Goal: Communication & Community: Answer question/provide support

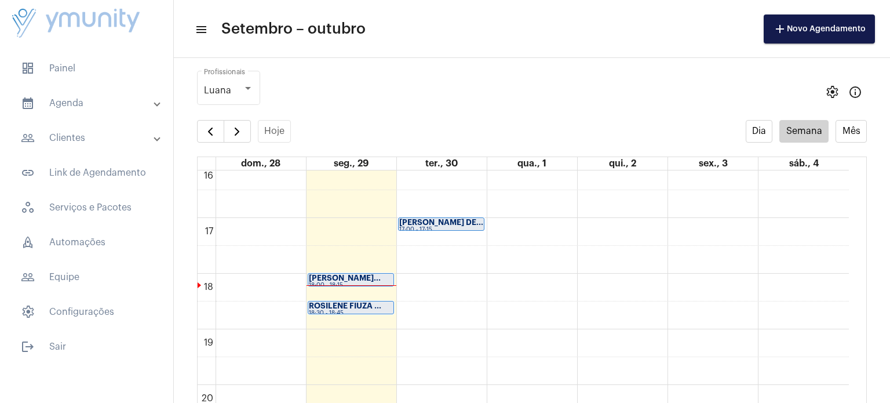
scroll to position [901, 0]
click at [357, 309] on div "18:30 - 18:45" at bounding box center [351, 311] width 84 height 6
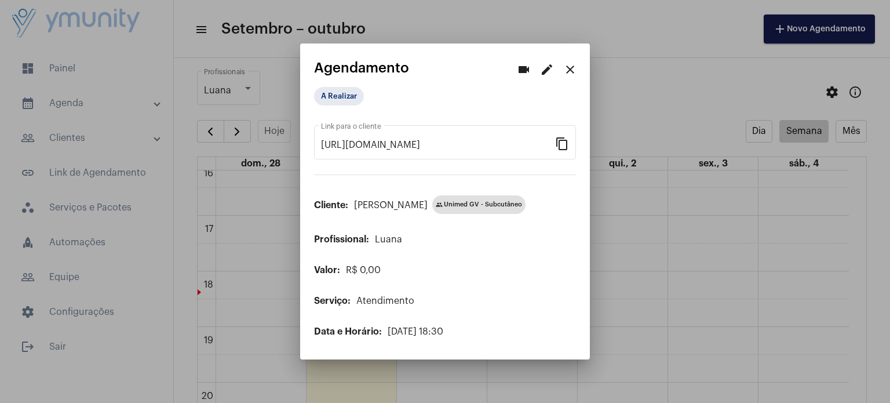
click at [573, 68] on mat-icon "close" at bounding box center [570, 70] width 14 height 14
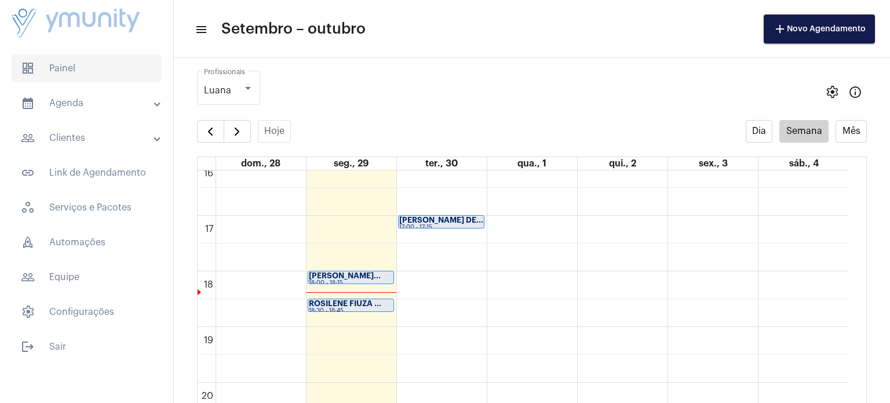
click at [88, 74] on span "dashboard Painel" at bounding box center [87, 68] width 150 height 28
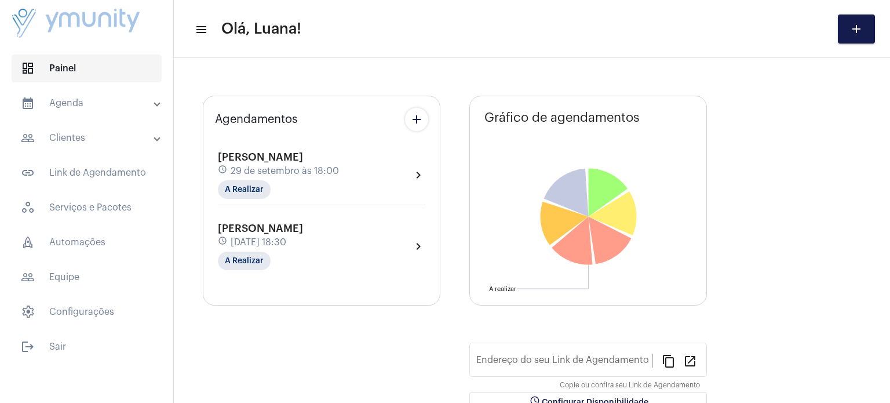
type input "[URL][DOMAIN_NAME]"
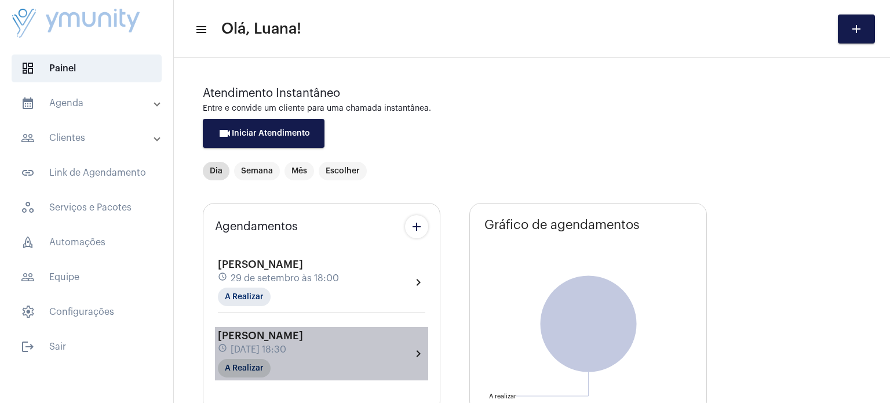
click at [243, 359] on mat-chip "A Realizar" at bounding box center [244, 368] width 53 height 19
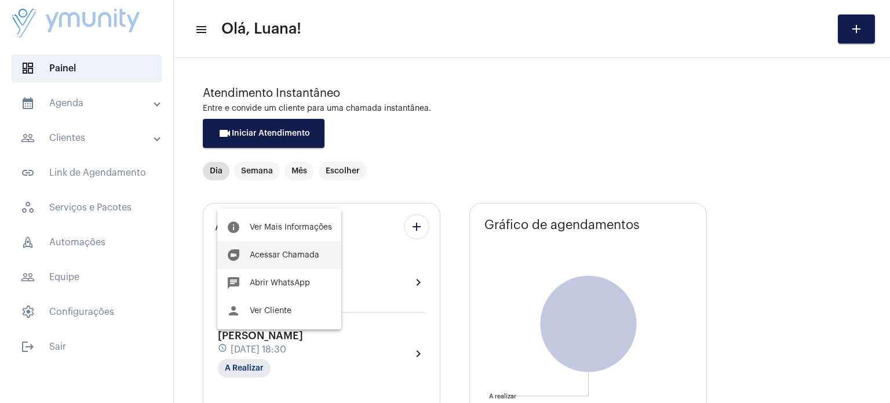
click at [293, 259] on button "duo [PERSON_NAME]" at bounding box center [279, 255] width 124 height 28
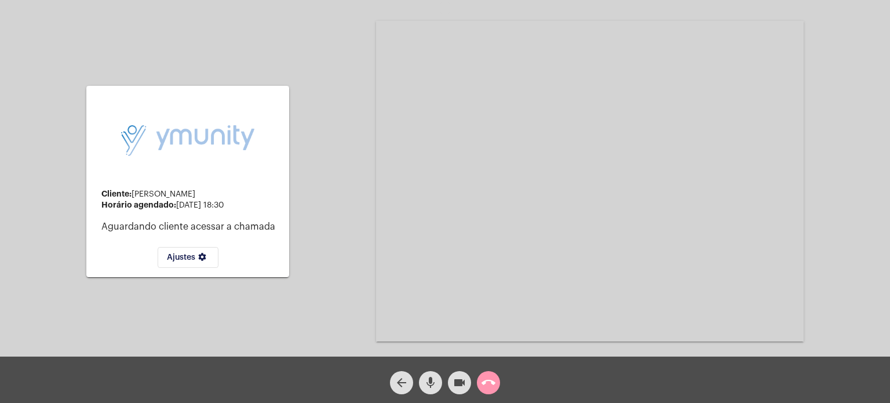
click at [431, 378] on mat-icon "mic" at bounding box center [430, 382] width 14 height 14
click at [491, 382] on mat-icon "call_end" at bounding box center [488, 382] width 14 height 14
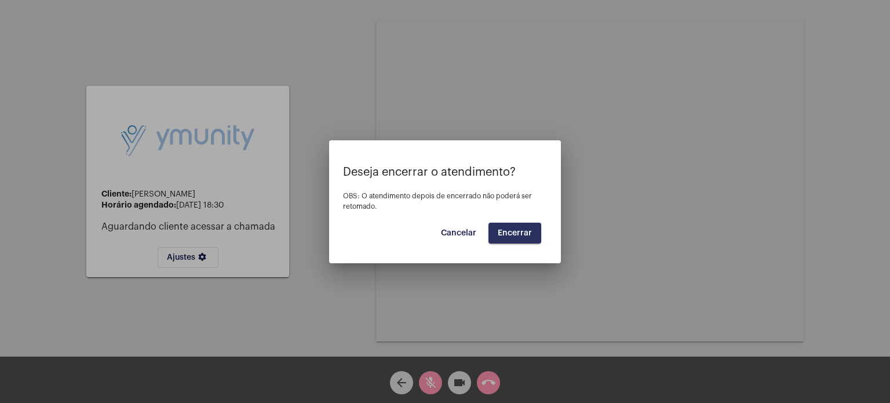
click at [510, 238] on button "Encerrar" at bounding box center [514, 232] width 53 height 21
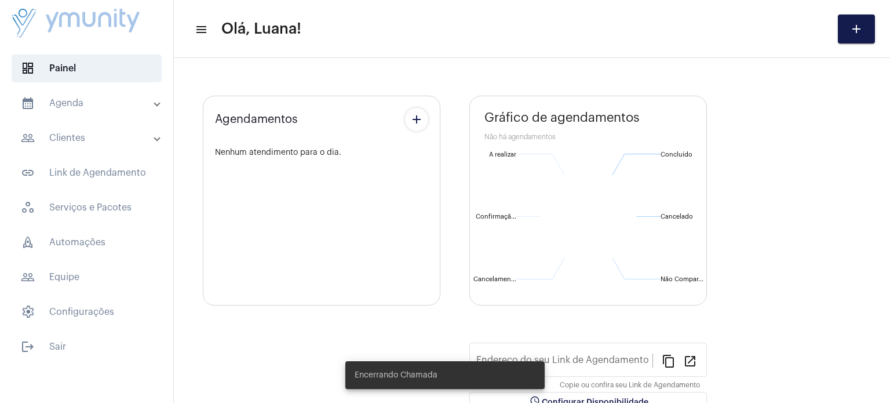
type input "[URL][DOMAIN_NAME]"
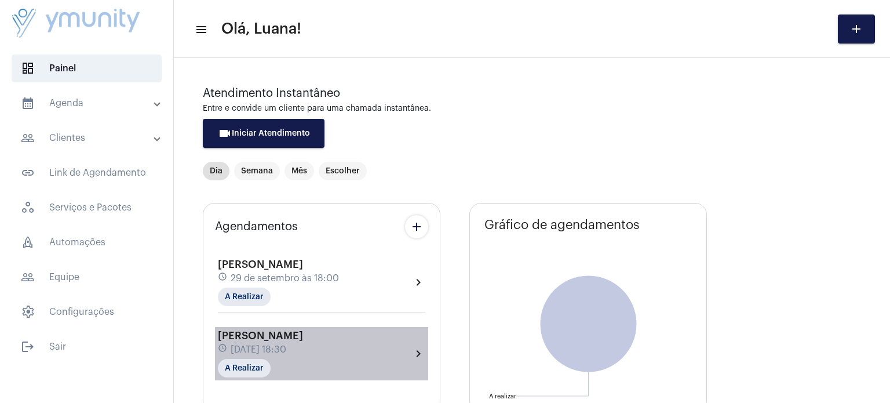
click at [411, 344] on div "[PERSON_NAME] schedule [DATE] 18:30 A Realizar chevron_right" at bounding box center [321, 354] width 207 height 48
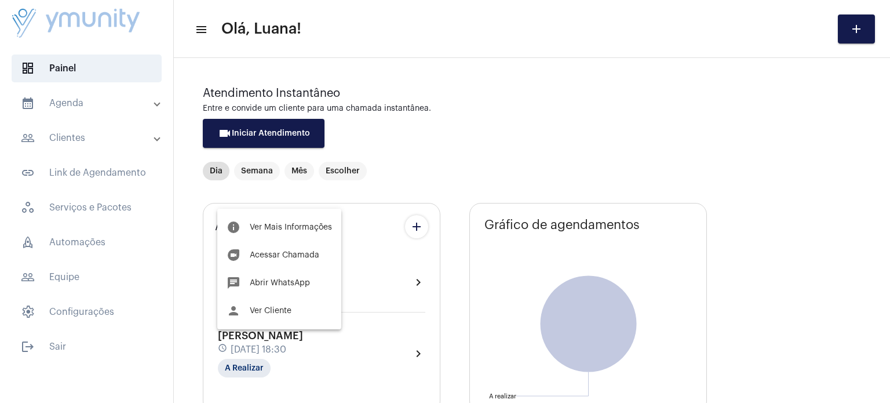
click at [81, 108] on div at bounding box center [445, 201] width 890 height 403
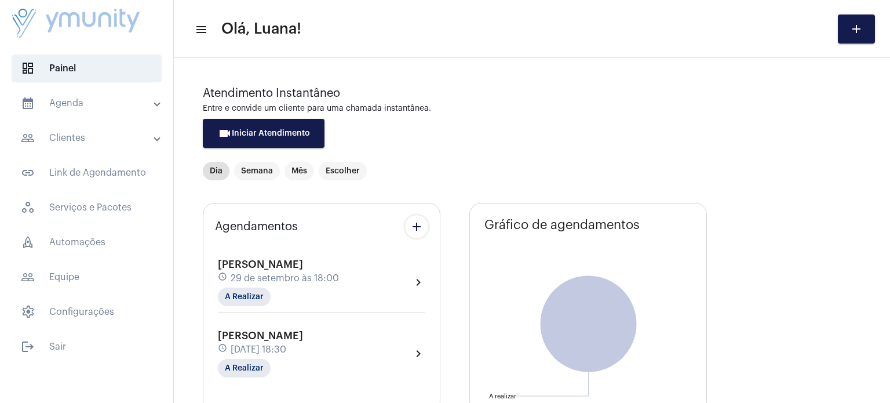
click at [76, 103] on mat-panel-title "calendar_month_outlined Agenda" at bounding box center [88, 103] width 134 height 14
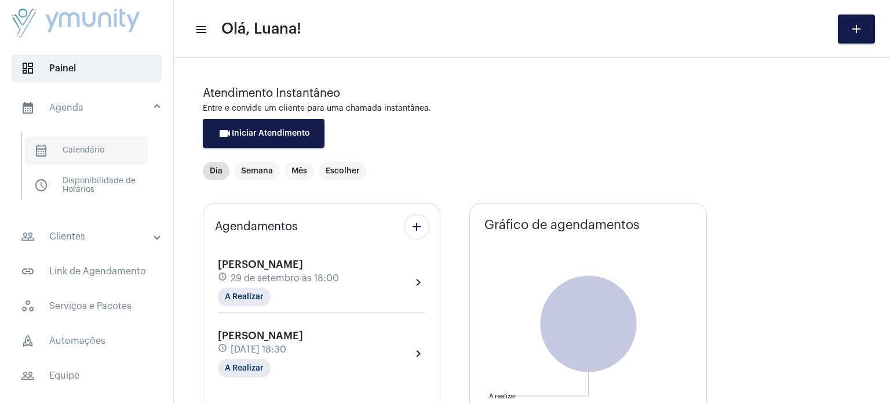
click at [91, 162] on span "calendar_month_outlined Calendário" at bounding box center [86, 151] width 122 height 28
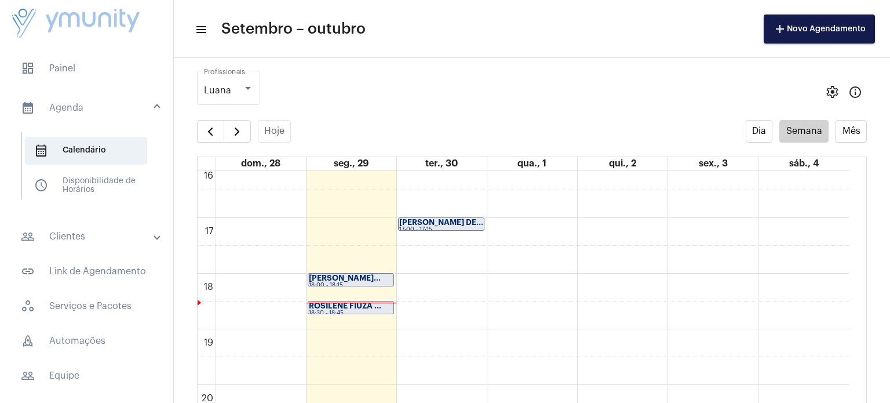
scroll to position [901, 0]
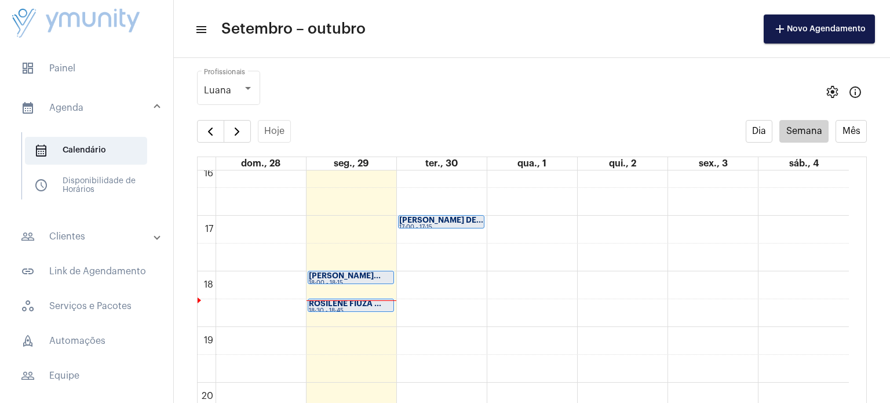
click at [369, 301] on strong "ROSILENE FIUZA ..." at bounding box center [345, 303] width 72 height 8
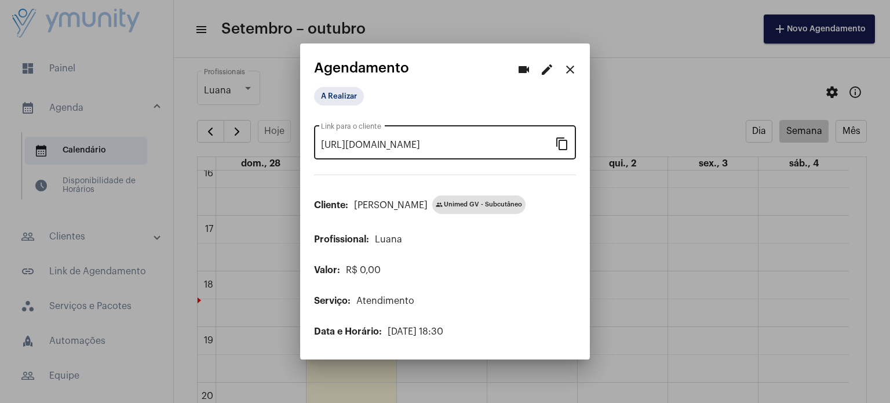
click at [564, 142] on mat-icon "content_copy" at bounding box center [562, 143] width 14 height 14
click at [638, 51] on div at bounding box center [445, 201] width 890 height 403
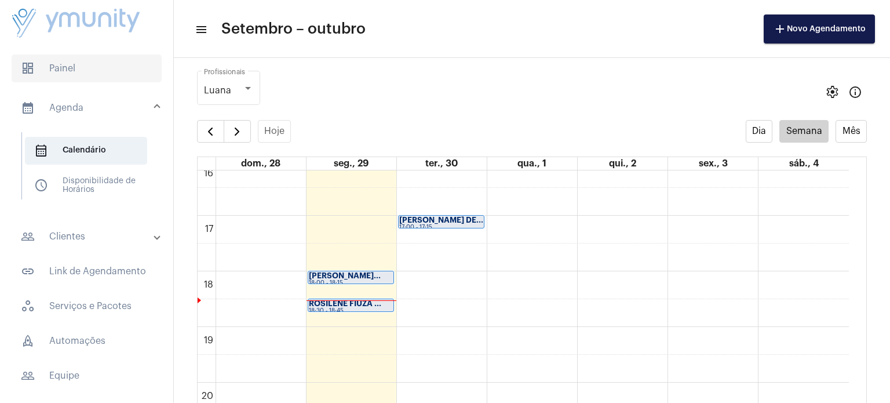
click at [63, 73] on span "dashboard Painel" at bounding box center [87, 68] width 150 height 28
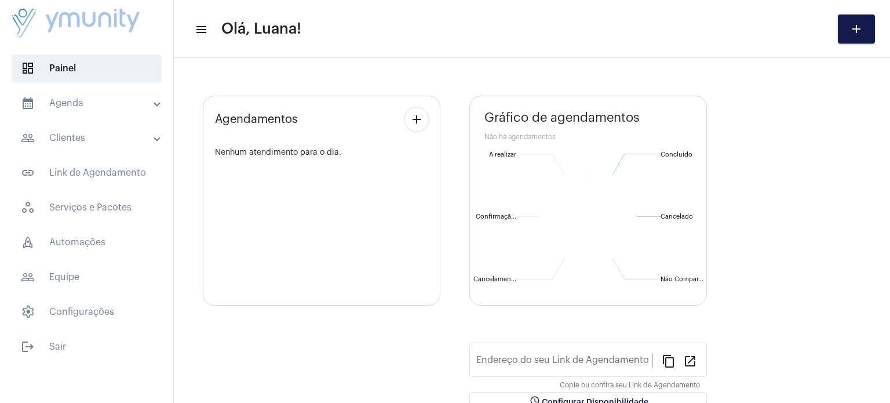
type input "[URL][DOMAIN_NAME]"
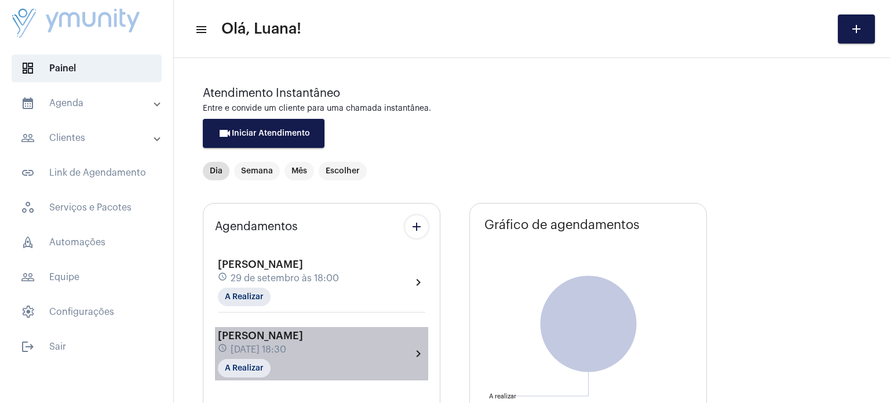
click at [280, 343] on div "schedule [DATE] 18:30" at bounding box center [260, 349] width 85 height 13
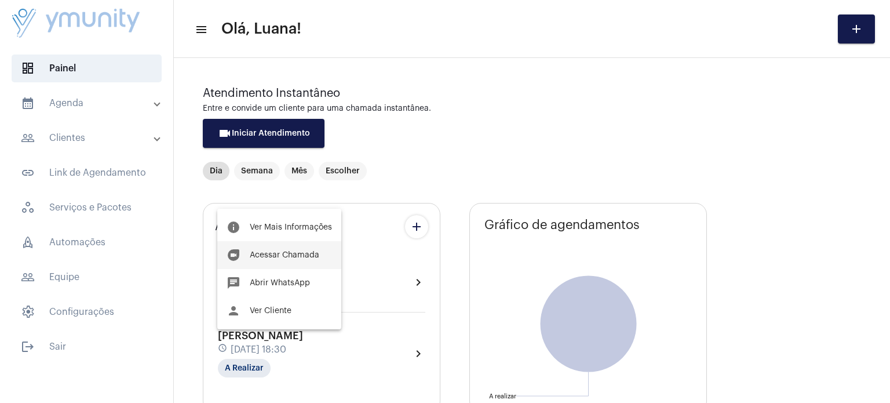
click at [299, 250] on button "duo [PERSON_NAME]" at bounding box center [279, 255] width 124 height 28
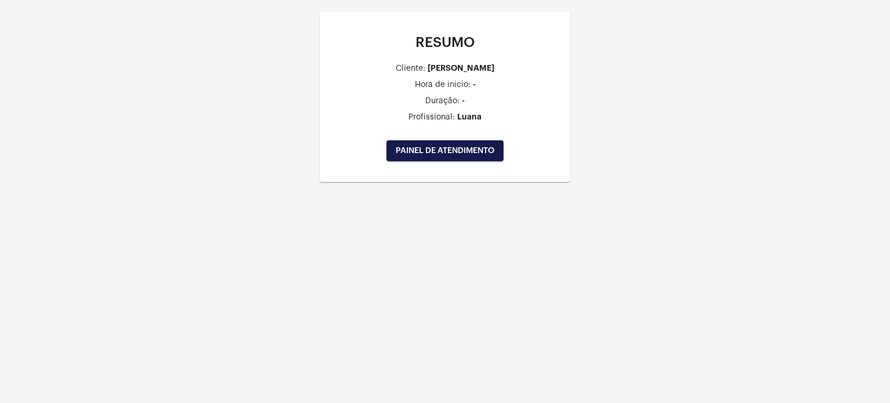
click at [470, 148] on span "PAINEL DE ATENDIMENTO" at bounding box center [445, 151] width 98 height 8
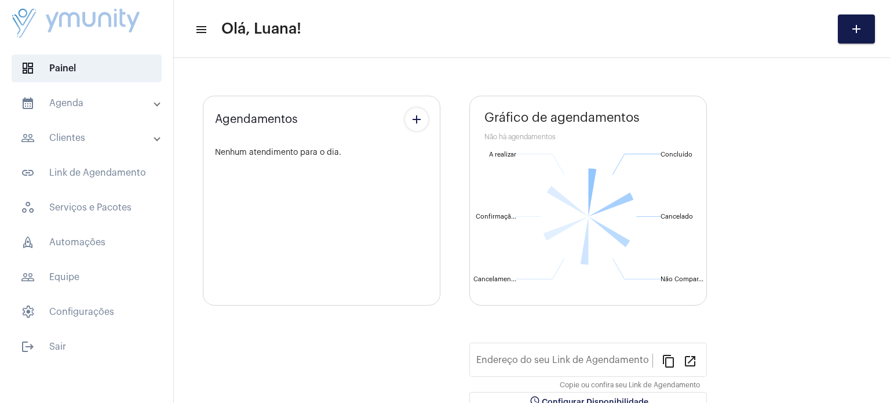
type input "[URL][DOMAIN_NAME]"
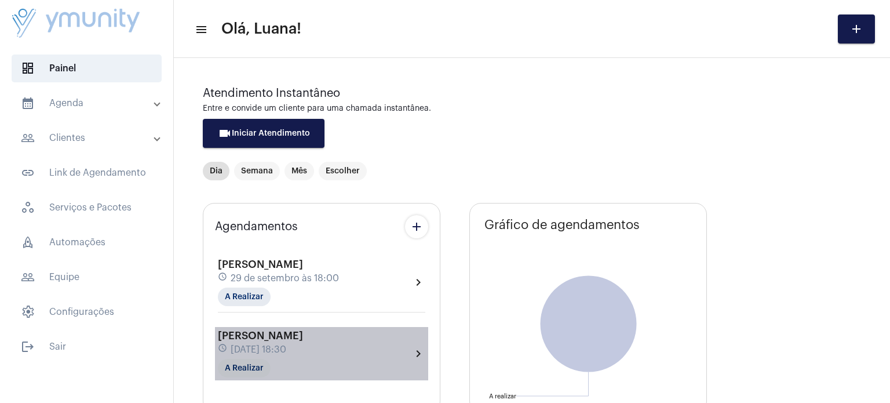
click at [250, 359] on mat-chip "A Realizar" at bounding box center [244, 368] width 53 height 19
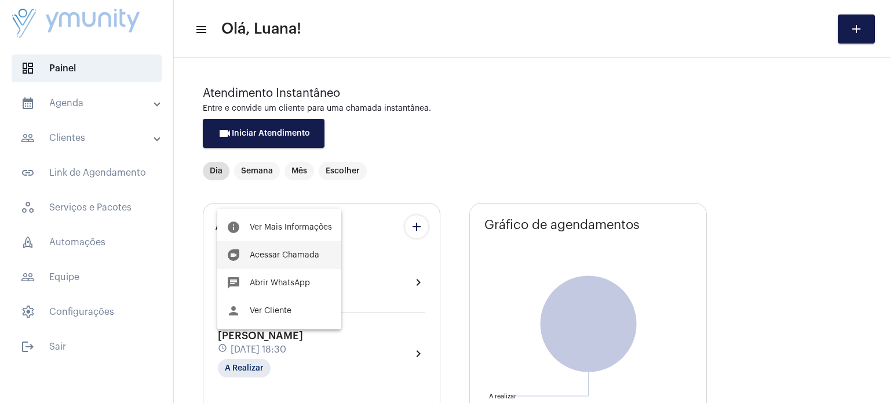
click at [287, 254] on span "Acessar Chamada" at bounding box center [285, 255] width 70 height 8
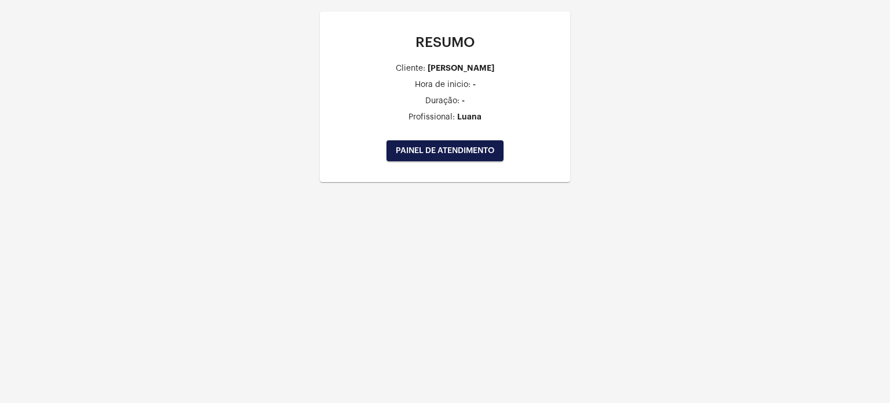
click at [487, 147] on span "PAINEL DE ATENDIMENTO" at bounding box center [445, 151] width 98 height 8
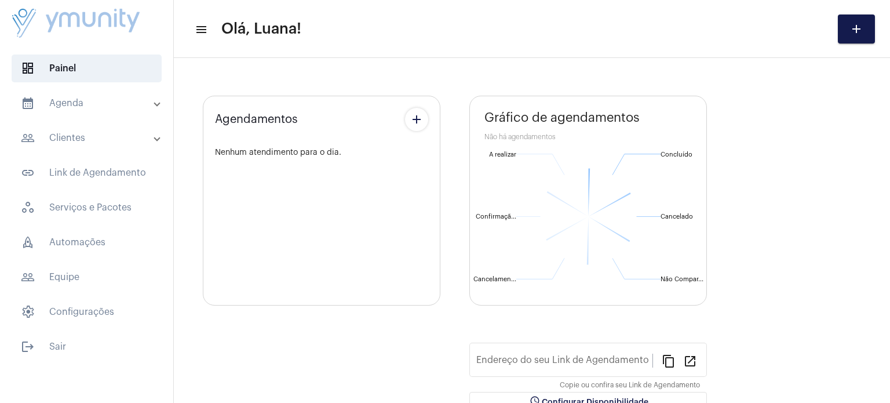
type input "[URL][DOMAIN_NAME]"
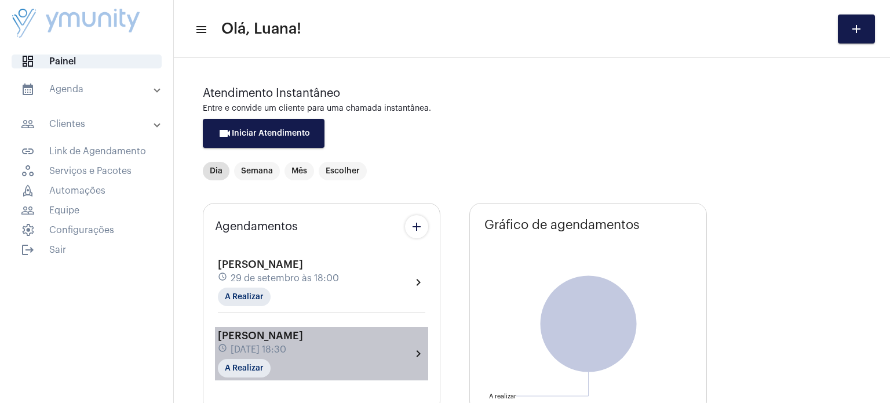
click at [303, 357] on div "ROSILENE FIUZA CABRAL schedule 29 de setembro às 18:30 A Realizar" at bounding box center [260, 354] width 85 height 48
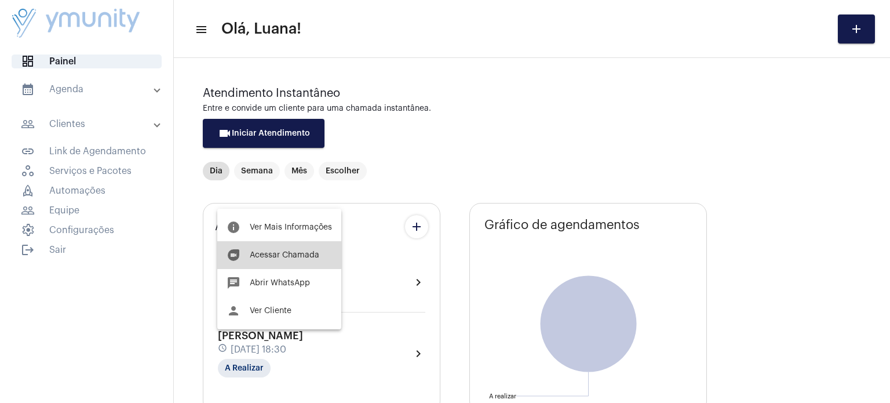
click at [285, 265] on button "duo [PERSON_NAME]" at bounding box center [279, 255] width 124 height 28
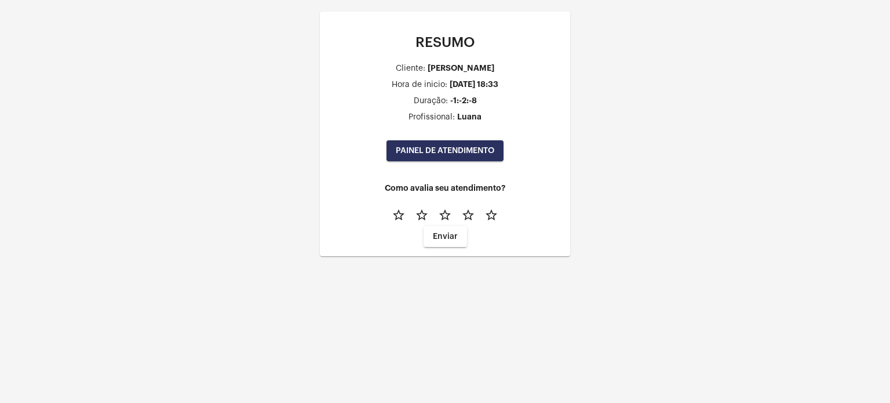
click at [461, 150] on span "PAINEL DE ATENDIMENTO" at bounding box center [445, 151] width 98 height 8
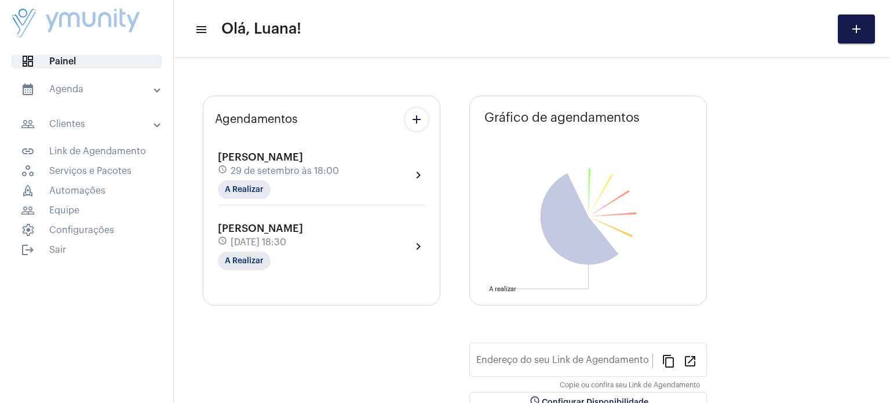
type input "[URL][DOMAIN_NAME]"
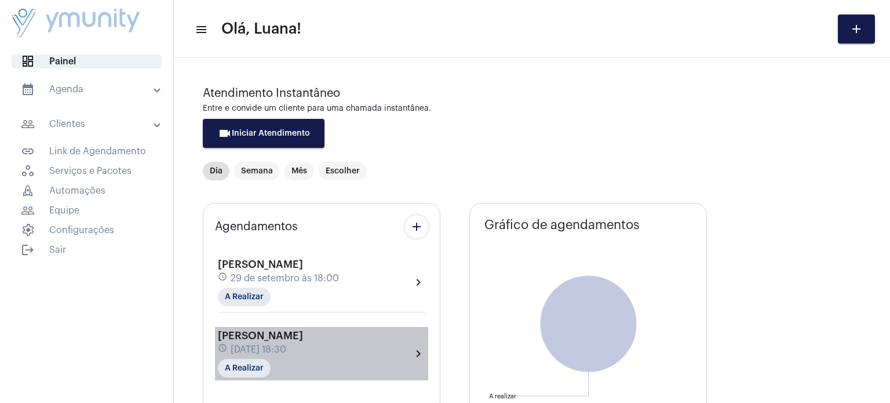
click at [423, 333] on div "[PERSON_NAME] schedule [DATE] 18:30 A Realizar chevron_right" at bounding box center [321, 354] width 207 height 48
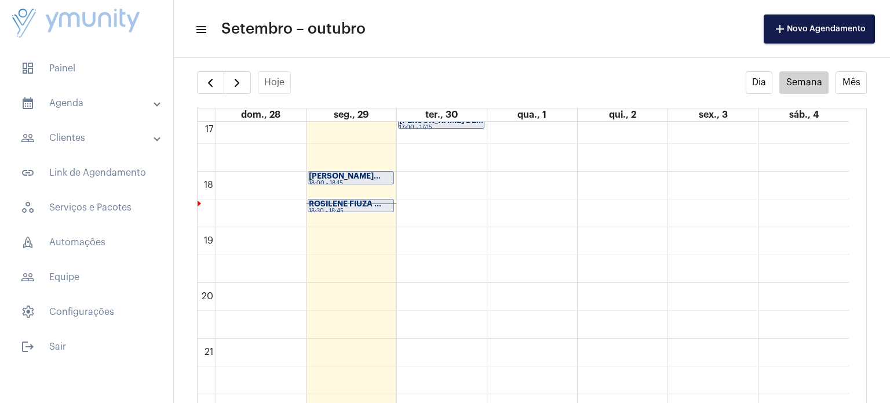
scroll to position [975, 0]
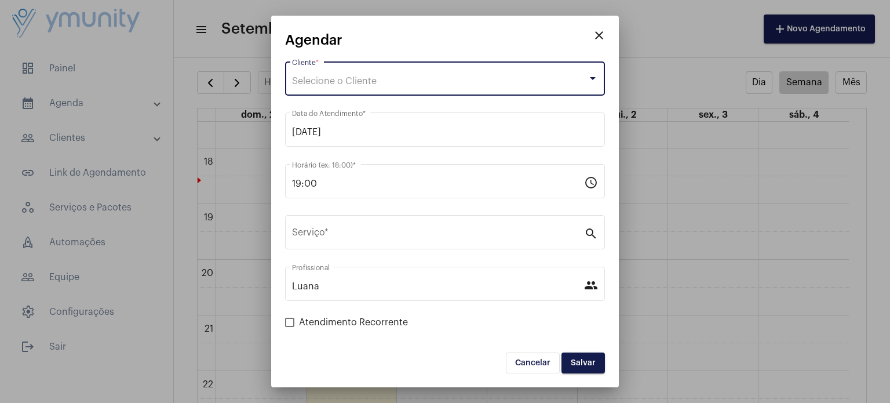
click at [352, 84] on span "Selecione o Cliente" at bounding box center [334, 80] width 85 height 9
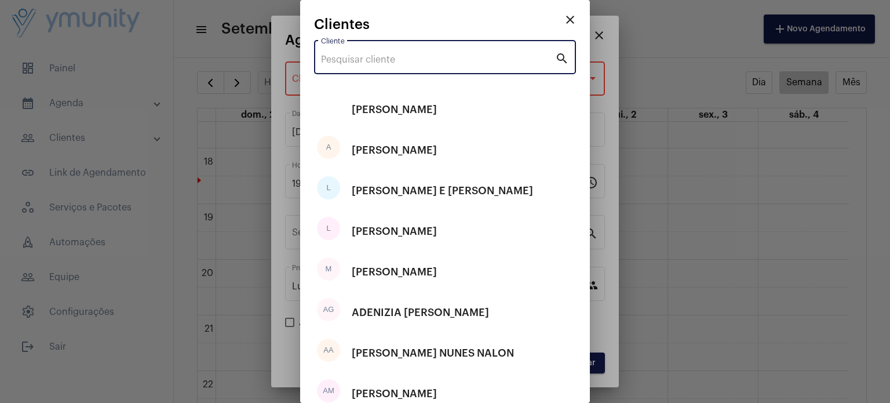
click at [378, 56] on input "Cliente" at bounding box center [438, 59] width 234 height 10
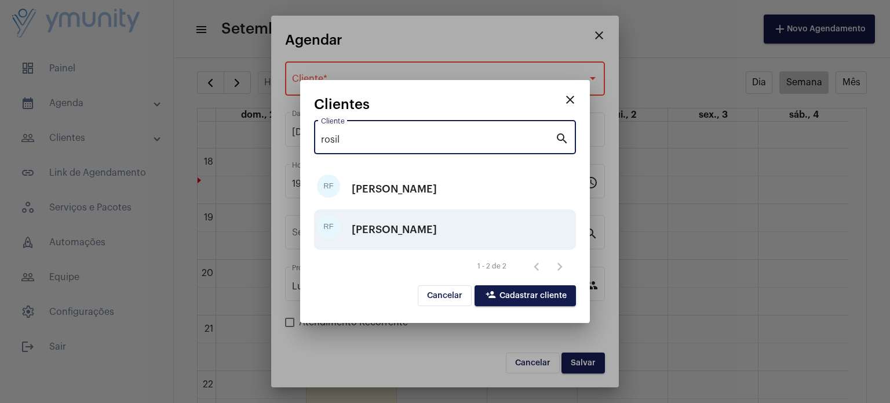
type input "rosil"
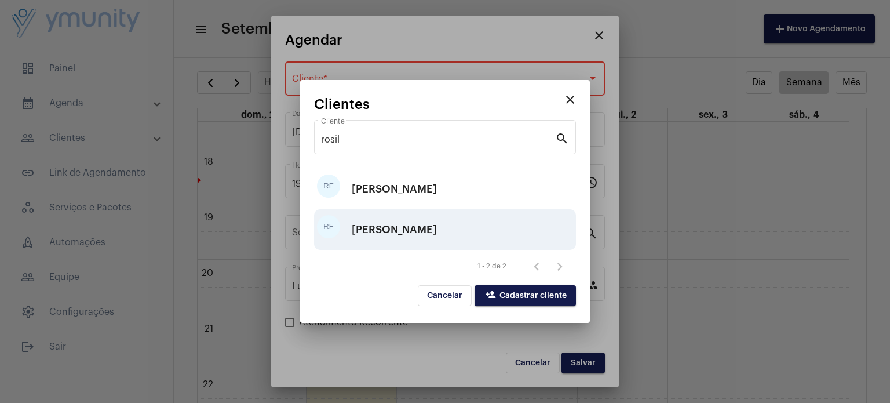
click at [422, 229] on div "[PERSON_NAME]" at bounding box center [394, 229] width 85 height 35
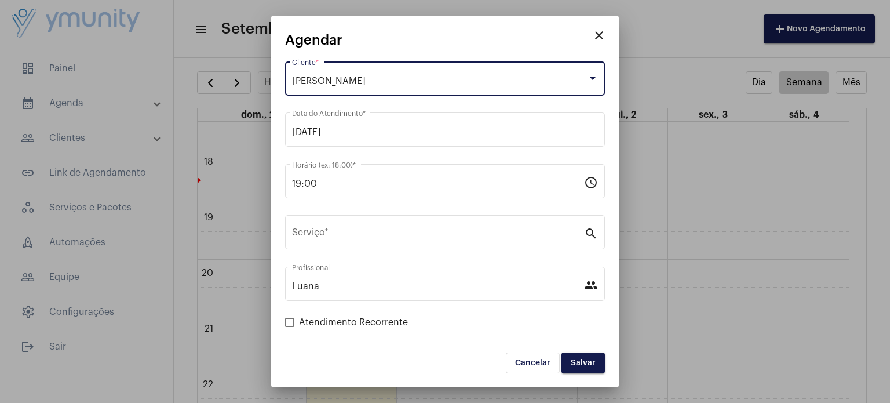
click at [421, 78] on div "[PERSON_NAME]" at bounding box center [439, 81] width 295 height 10
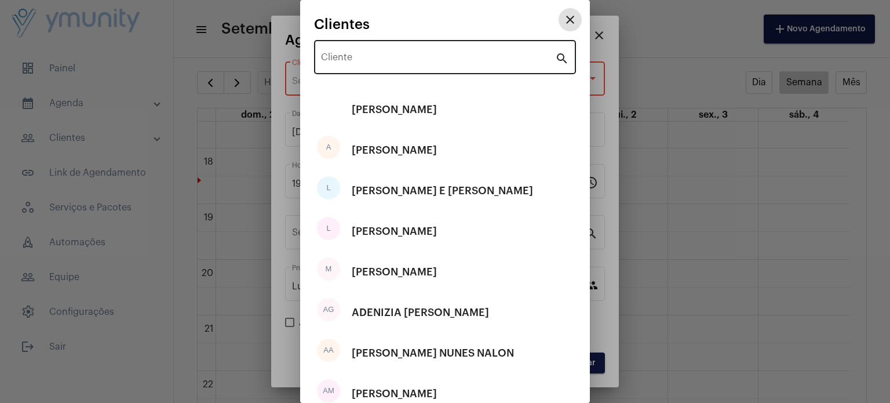
click at [412, 67] on div "Cliente" at bounding box center [438, 56] width 234 height 36
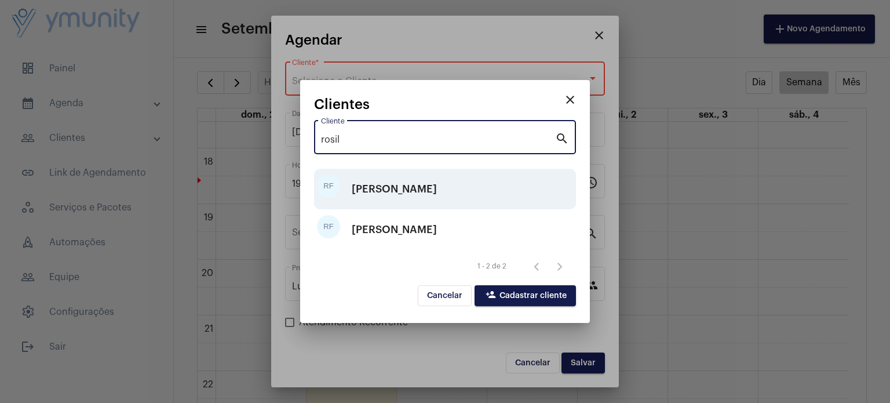
type input "rosil"
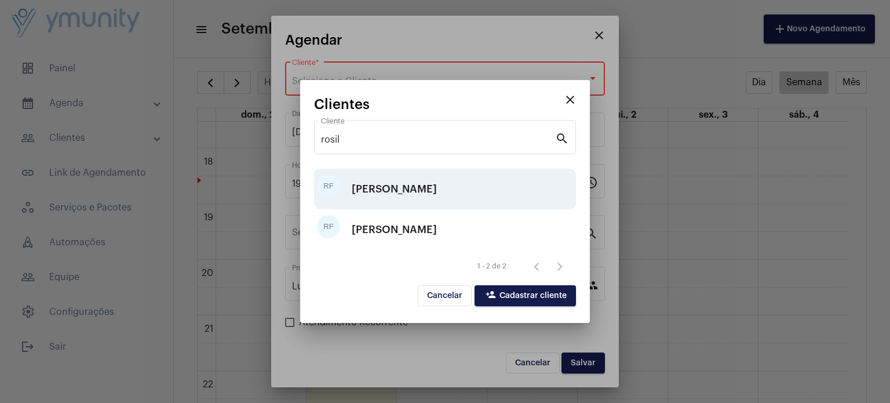
click at [404, 201] on div "[PERSON_NAME]" at bounding box center [394, 188] width 85 height 35
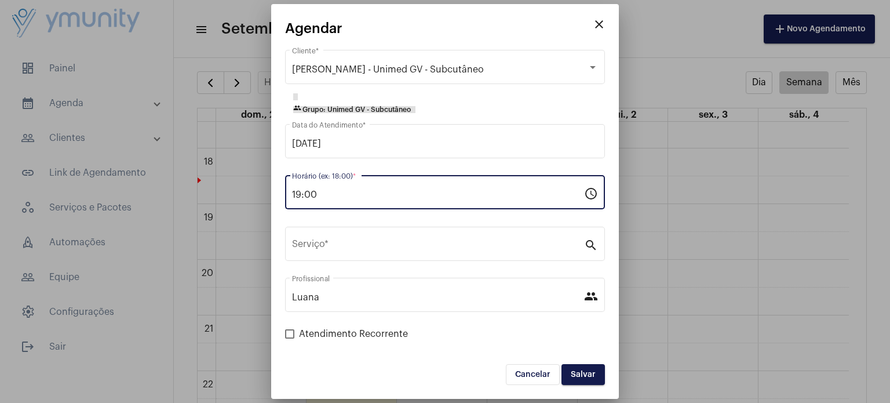
drag, startPoint x: 331, startPoint y: 193, endPoint x: 272, endPoint y: 202, distance: 59.6
click at [272, 202] on mat-dialog-container "close Agendar ROSILENE FIUZA CABRAL - Unimed GV - Subcutâneo Cliente * group Gr…" at bounding box center [445, 201] width 348 height 394
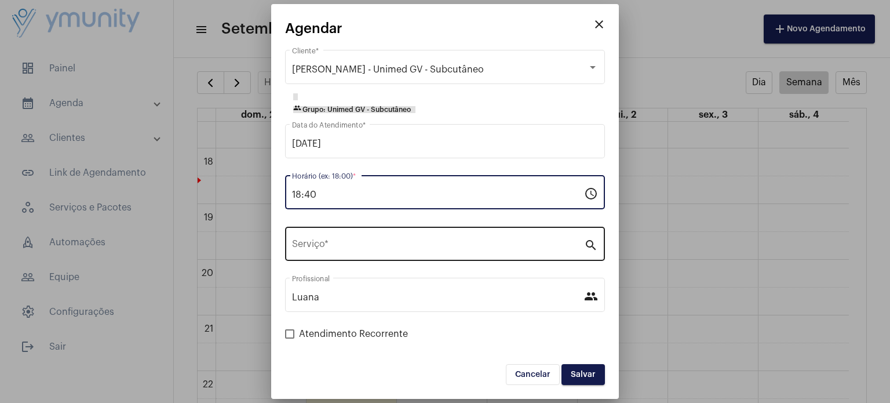
type input "18:40"
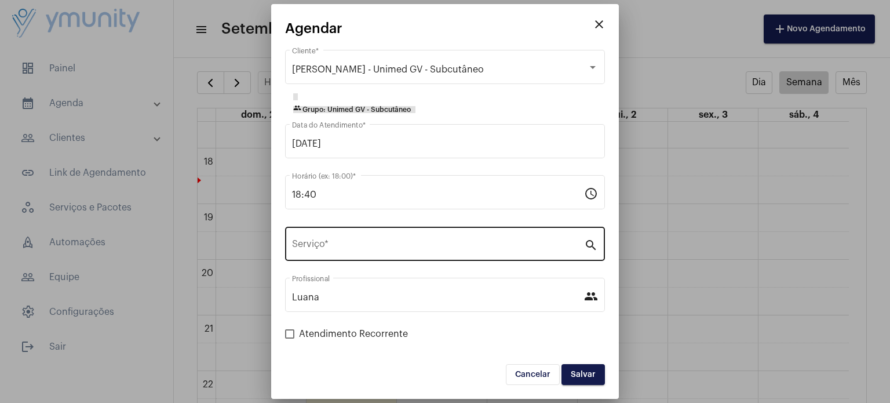
click at [337, 236] on div "Serviço *" at bounding box center [438, 242] width 292 height 36
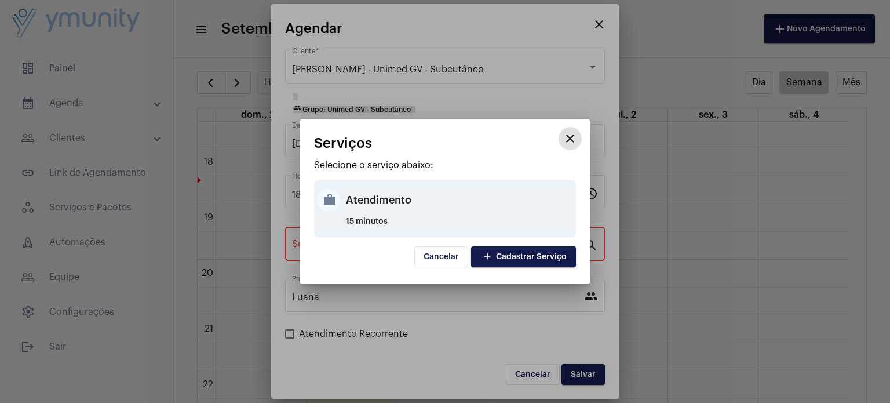
click at [380, 203] on div "Atendimento" at bounding box center [459, 199] width 227 height 35
type input "Atendimento"
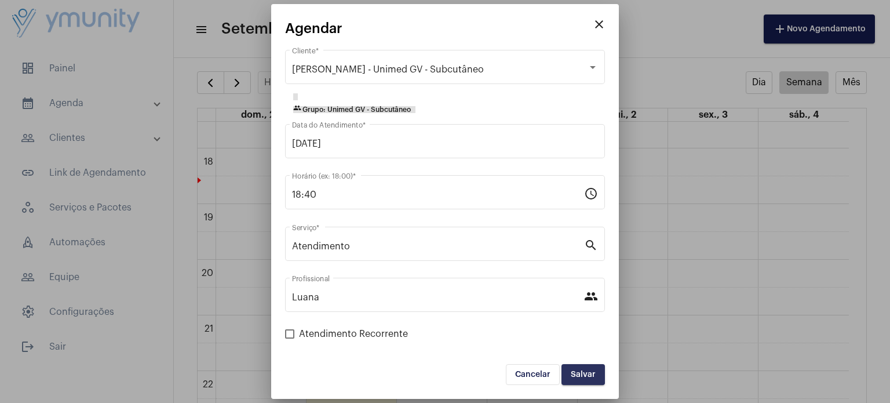
click at [582, 370] on span "Salvar" at bounding box center [583, 374] width 25 height 8
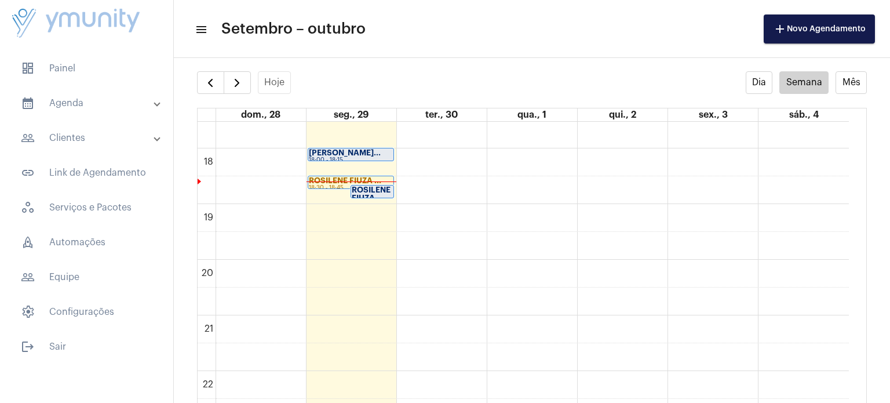
click at [361, 188] on strong "ROSILENE FIUZA ..." at bounding box center [371, 194] width 39 height 16
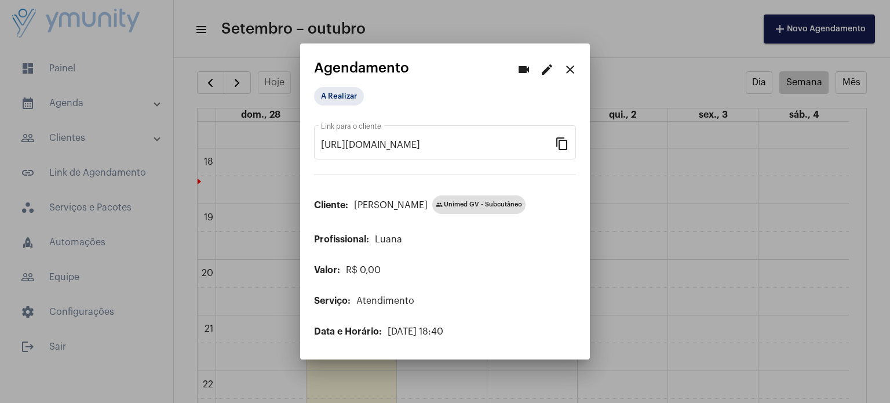
click at [571, 72] on mat-icon "close" at bounding box center [570, 70] width 14 height 14
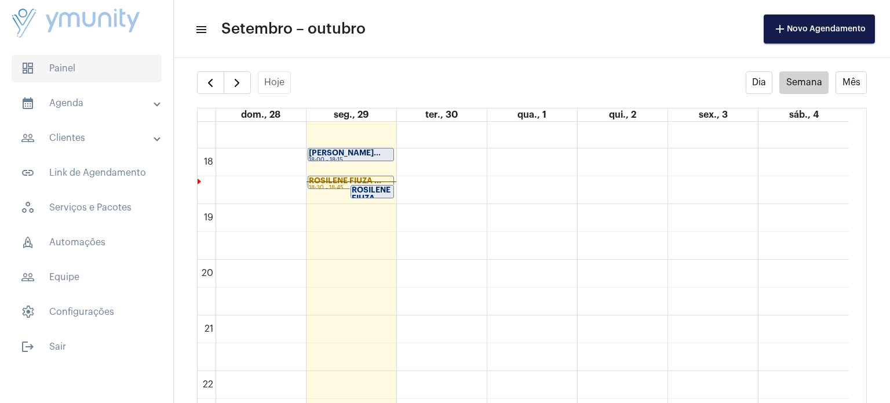
click at [88, 67] on span "dashboard Painel" at bounding box center [87, 68] width 150 height 28
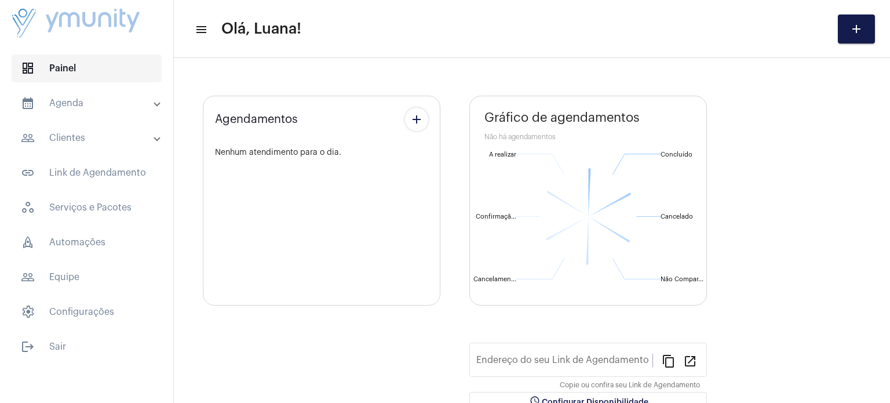
type input "[URL][DOMAIN_NAME]"
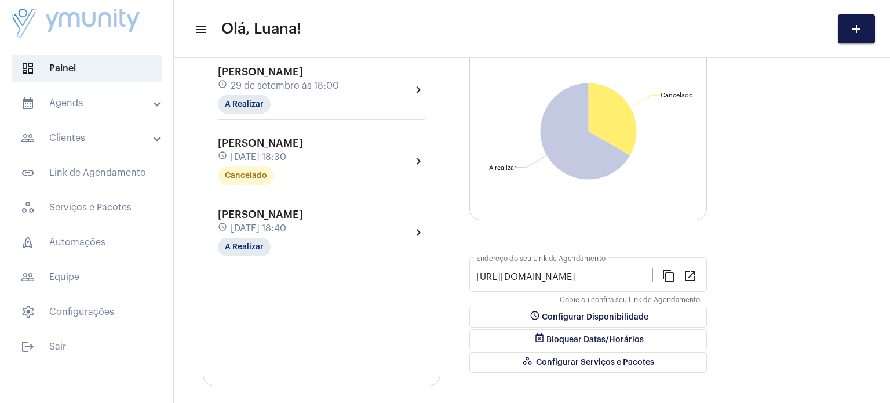
scroll to position [203, 0]
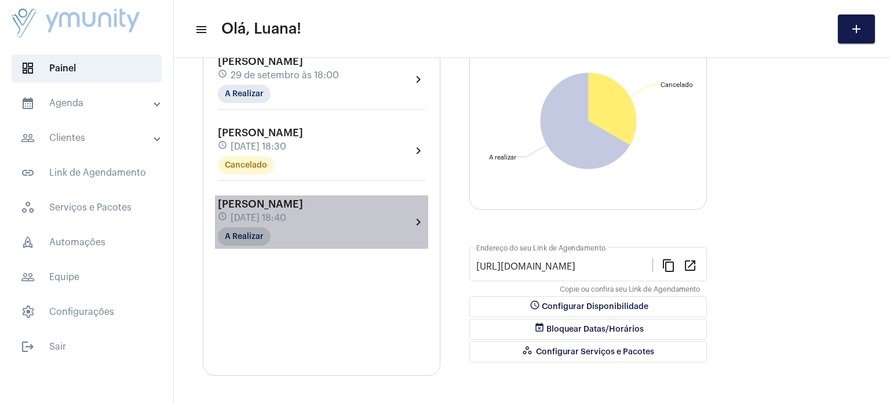
click at [250, 231] on mat-chip "A Realizar" at bounding box center [244, 236] width 53 height 19
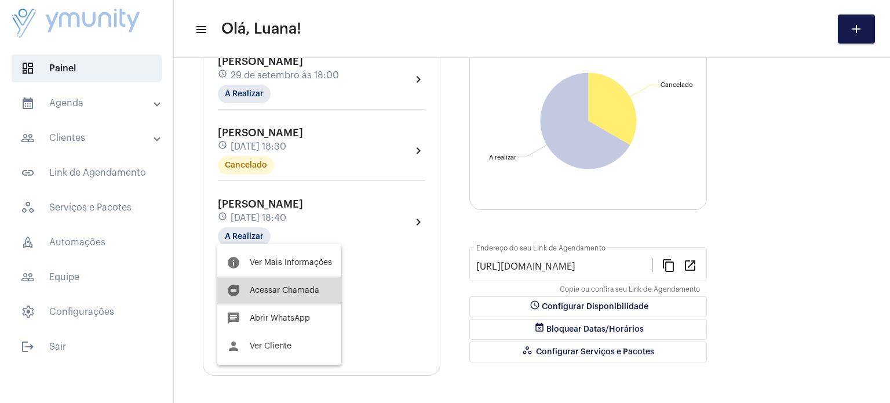
click at [264, 288] on span "Acessar Chamada" at bounding box center [285, 290] width 70 height 8
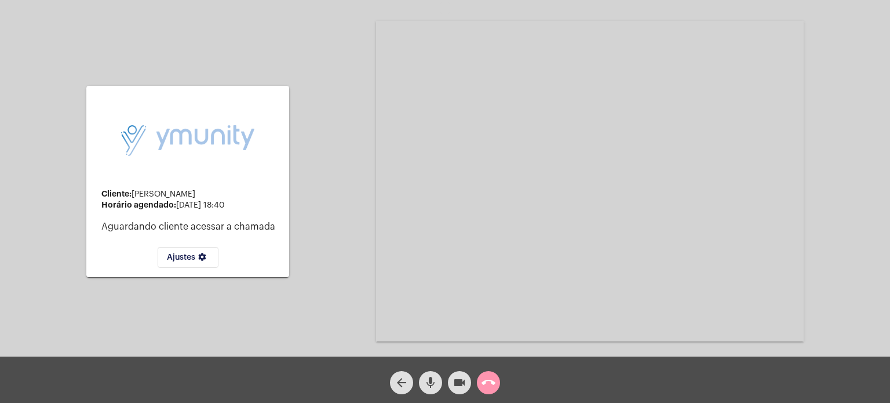
click at [207, 255] on mat-icon "settings" at bounding box center [202, 259] width 14 height 14
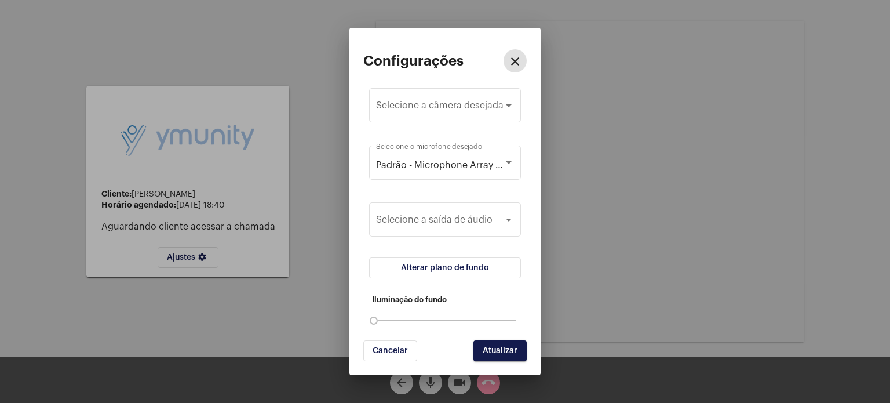
click at [514, 59] on mat-icon "close" at bounding box center [515, 61] width 14 height 14
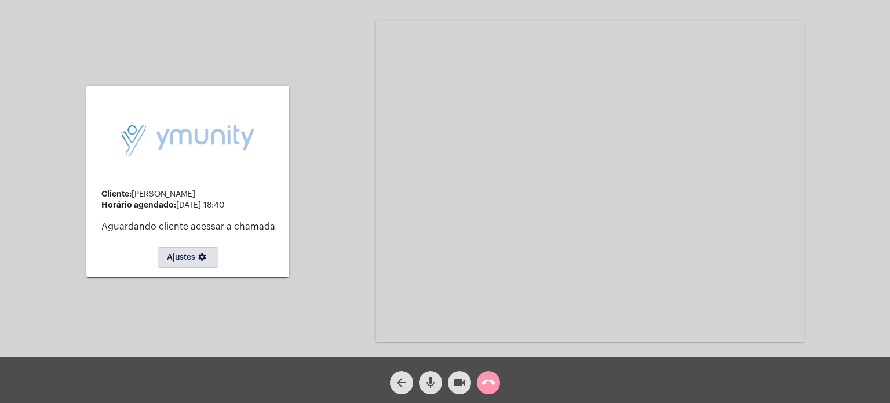
click at [495, 378] on button "call_end" at bounding box center [488, 382] width 23 height 23
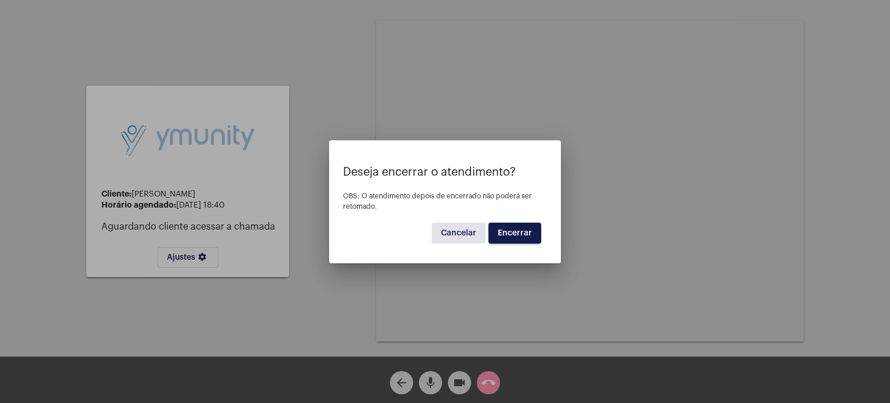
click at [528, 231] on span "Encerrar" at bounding box center [515, 233] width 34 height 8
